Goal: Information Seeking & Learning: Check status

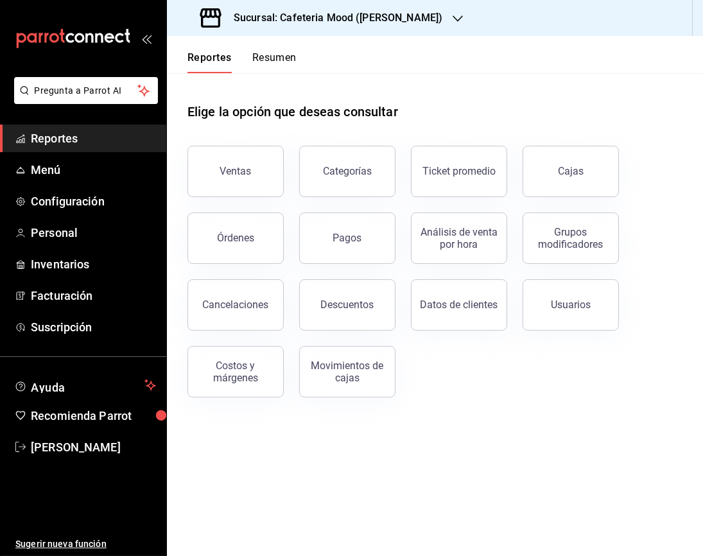
click at [391, 25] on div "Sucursal: Cafeteria Mood ([PERSON_NAME])" at bounding box center [322, 18] width 291 height 36
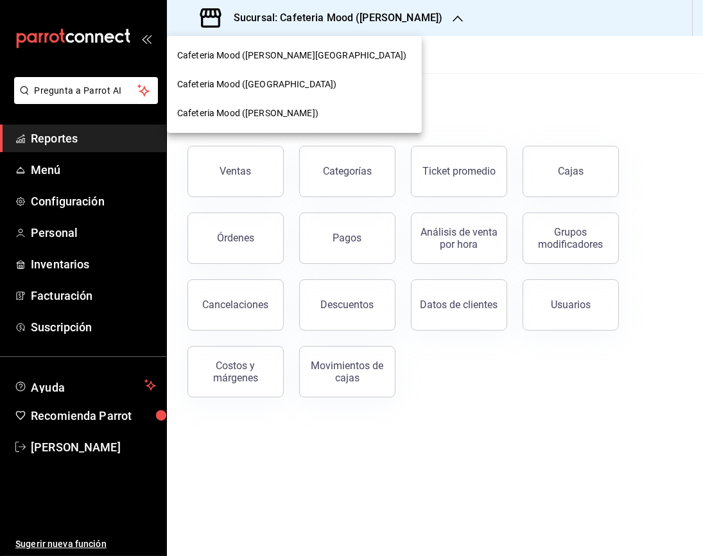
click at [296, 87] on span "Cafeteria Mood ([GEOGRAPHIC_DATA])" at bounding box center [256, 84] width 159 height 13
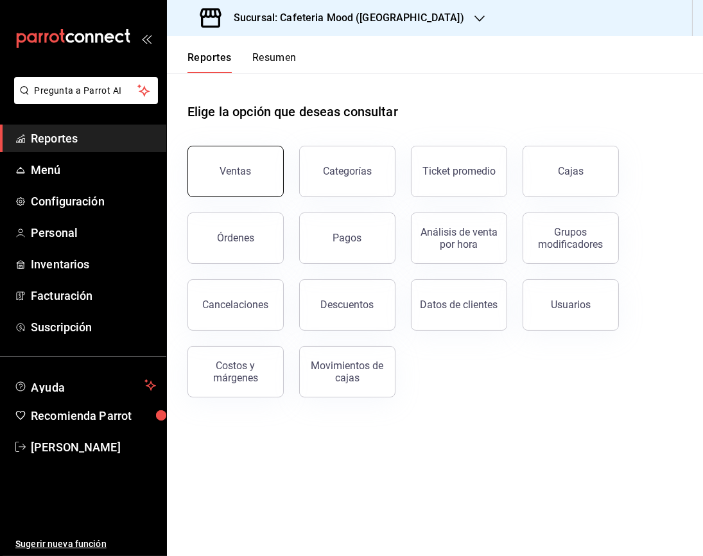
click at [243, 174] on div "Ventas" at bounding box center [235, 171] width 31 height 12
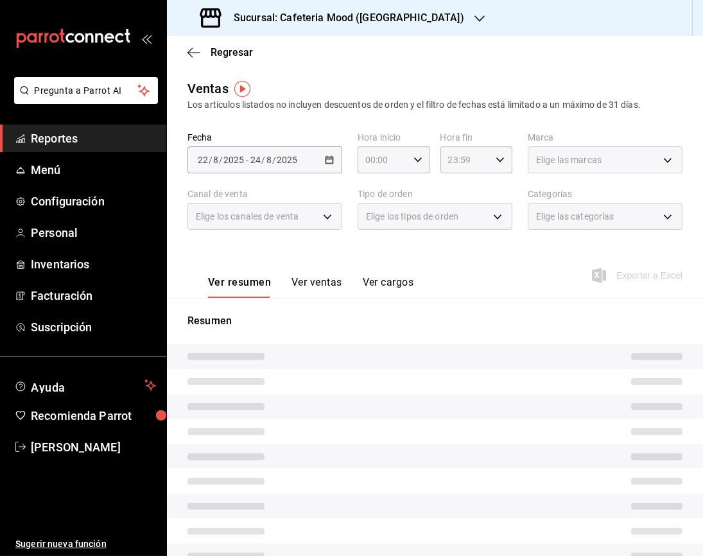
click at [333, 167] on div "[DATE] [DATE] - [DATE] [DATE]" at bounding box center [265, 159] width 155 height 27
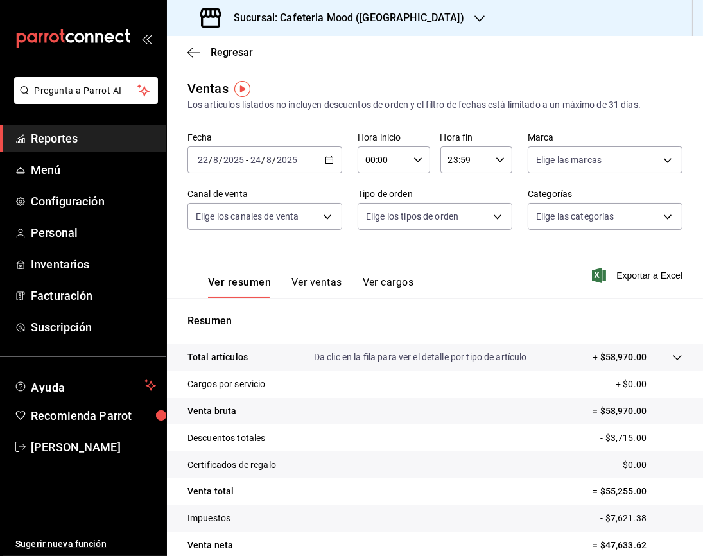
click at [325, 162] on icon "button" at bounding box center [329, 159] width 9 height 9
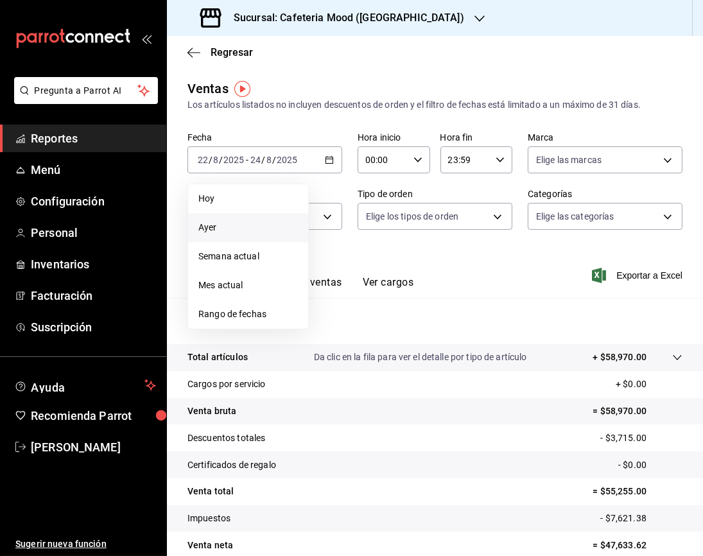
click at [228, 231] on span "Ayer" at bounding box center [249, 227] width 100 height 13
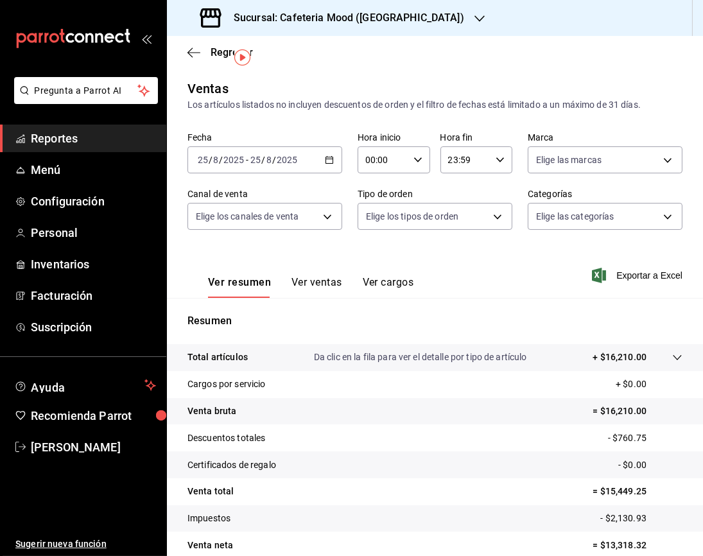
scroll to position [60, 0]
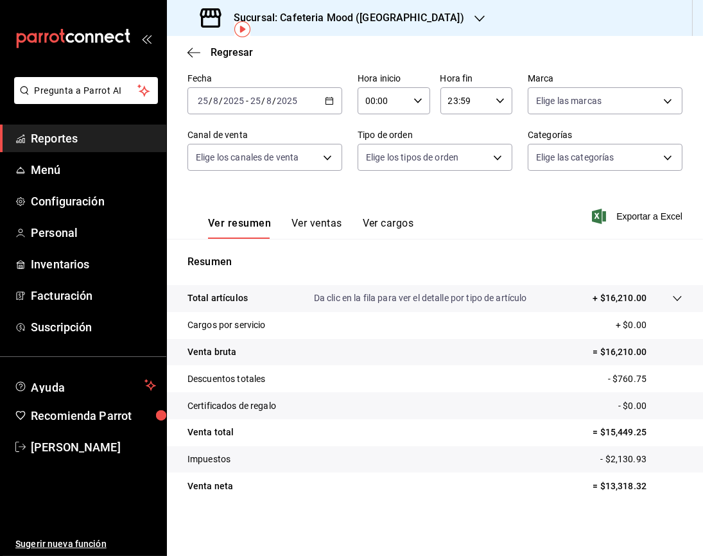
click at [602, 492] on p "= $13,318.32" at bounding box center [638, 486] width 90 height 13
copy p "13,318.32"
click at [385, 26] on div "Sucursal: Cafeteria Mood ([GEOGRAPHIC_DATA])" at bounding box center [333, 18] width 313 height 36
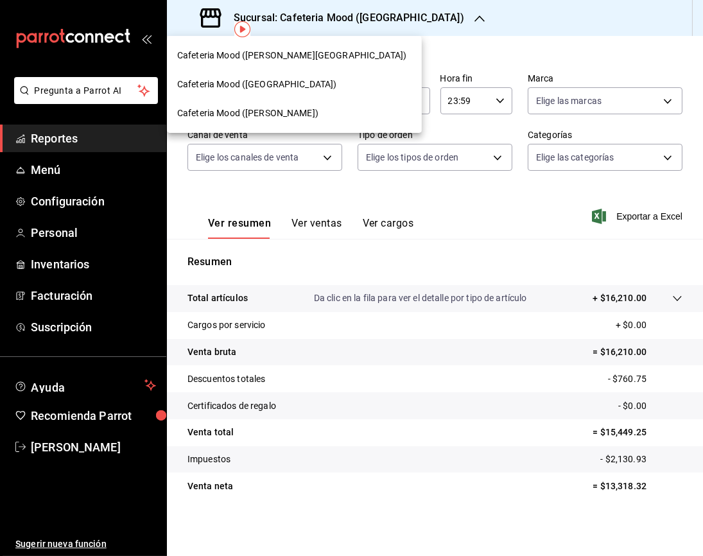
click at [385, 26] on div at bounding box center [351, 278] width 703 height 556
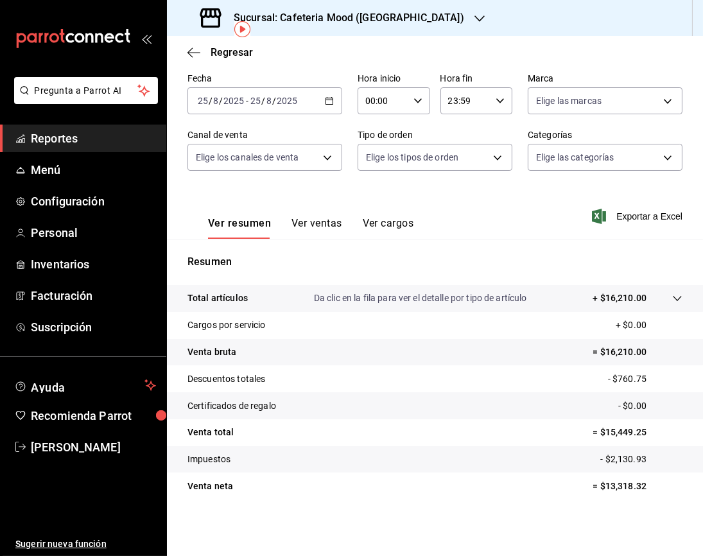
click at [373, 25] on h3 "Sucursal: Cafeteria Mood ([GEOGRAPHIC_DATA])" at bounding box center [344, 17] width 241 height 15
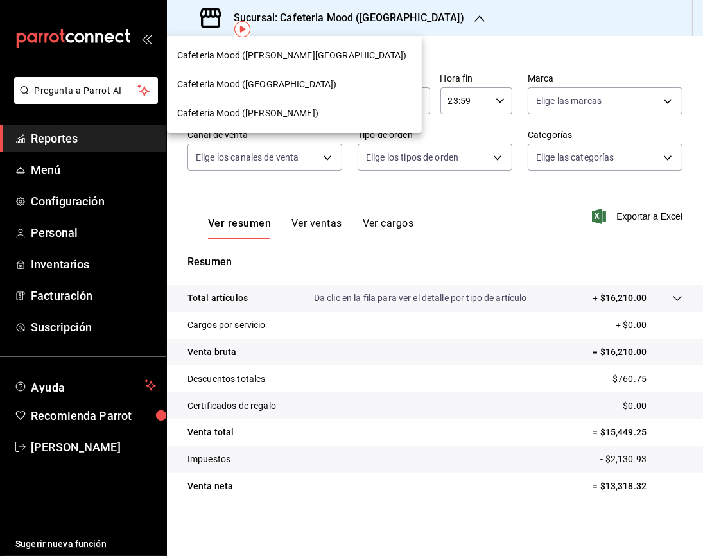
click at [288, 53] on span "Cafeteria Mood ([PERSON_NAME][GEOGRAPHIC_DATA])" at bounding box center [291, 55] width 229 height 13
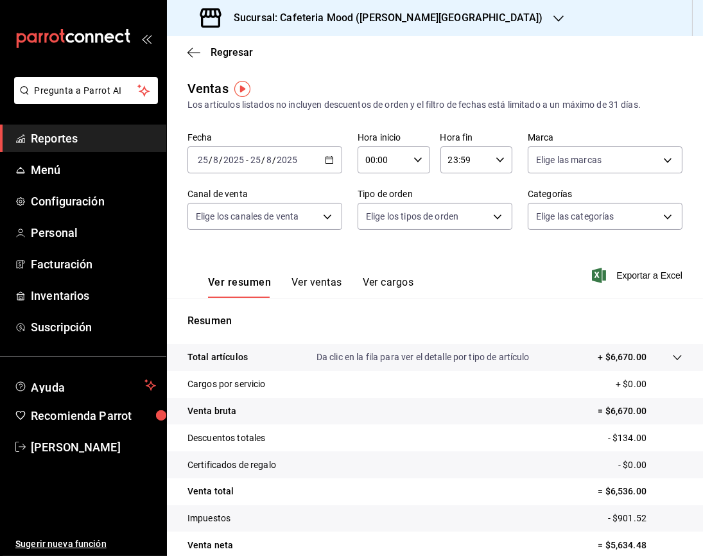
scroll to position [60, 0]
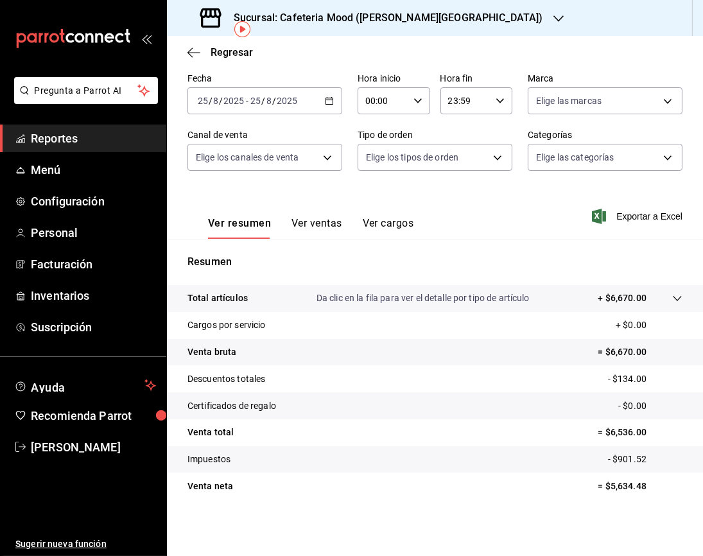
click at [614, 486] on p "= $5,634.48" at bounding box center [641, 486] width 84 height 13
copy body "= $5,634.48"
click at [614, 486] on p "= $5,634.48" at bounding box center [641, 486] width 84 height 13
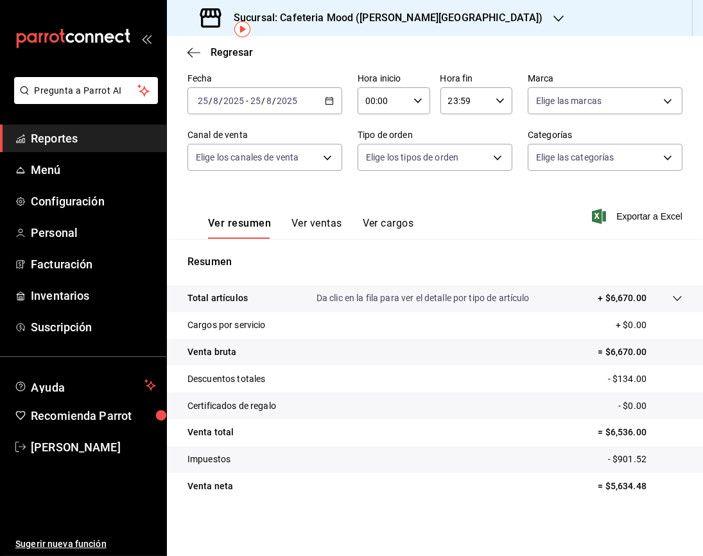
click at [614, 486] on p "= $5,634.48" at bounding box center [641, 486] width 84 height 13
click at [565, 464] on tr "Impuestos - $901.52" at bounding box center [435, 460] width 536 height 27
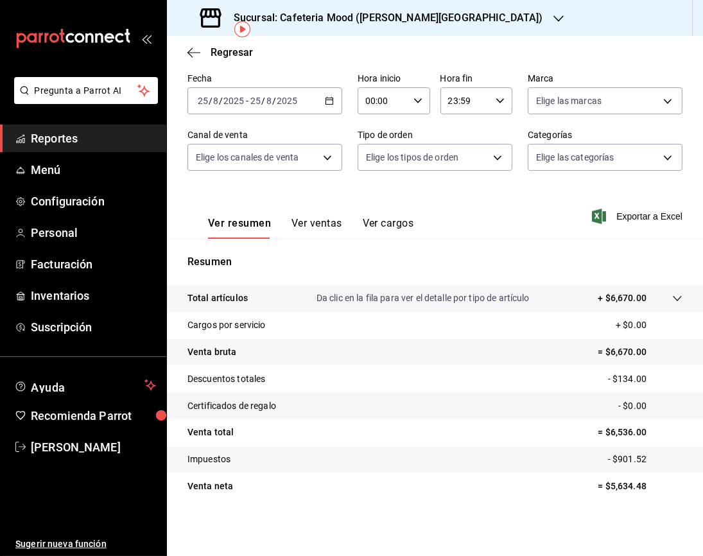
click at [617, 489] on p "= $5,634.48" at bounding box center [641, 486] width 84 height 13
copy p "5,634.48"
click at [347, 19] on h3 "Sucursal: Cafeteria Mood ([PERSON_NAME][GEOGRAPHIC_DATA])" at bounding box center [384, 17] width 320 height 15
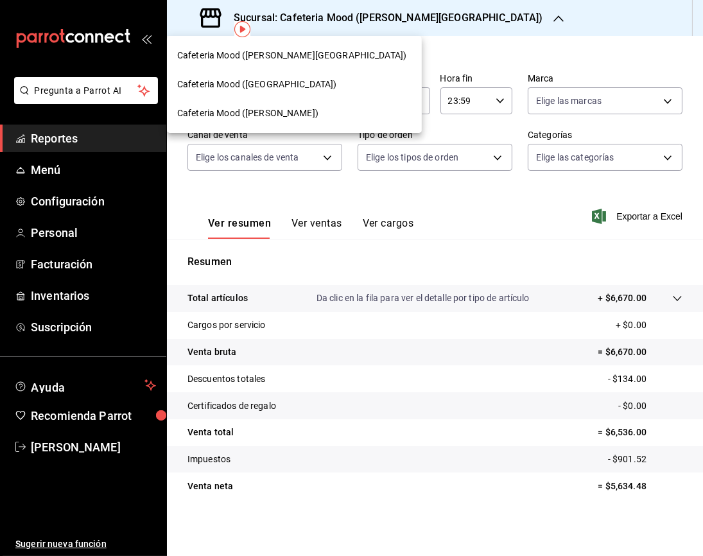
click at [268, 115] on div "Cafeteria Mood ([PERSON_NAME])" at bounding box center [294, 113] width 234 height 13
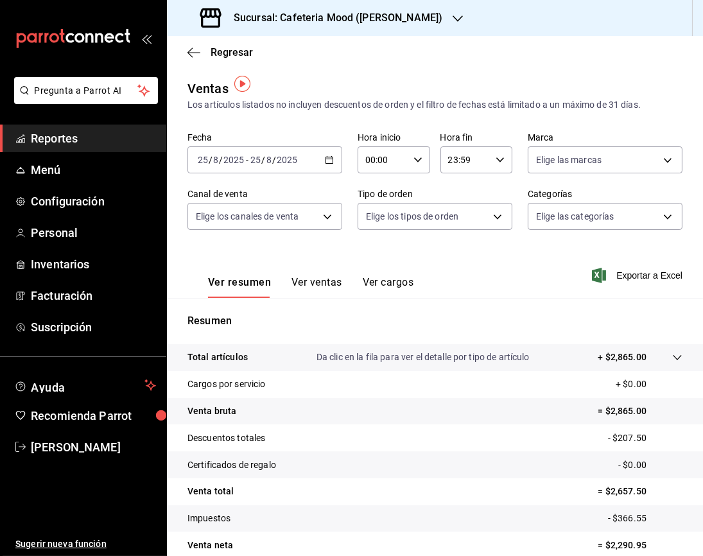
scroll to position [60, 0]
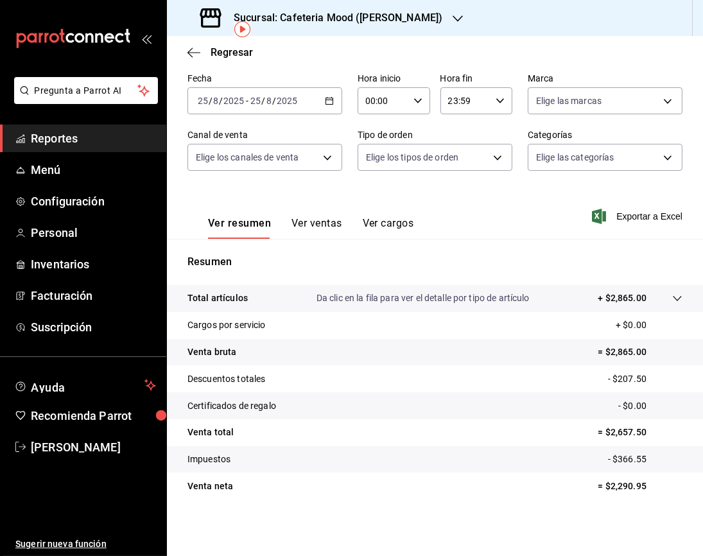
click at [617, 493] on tr "Venta [PERSON_NAME] = $2,290.95" at bounding box center [435, 486] width 536 height 27
copy p "2,290.95"
